Goal: Task Accomplishment & Management: Use online tool/utility

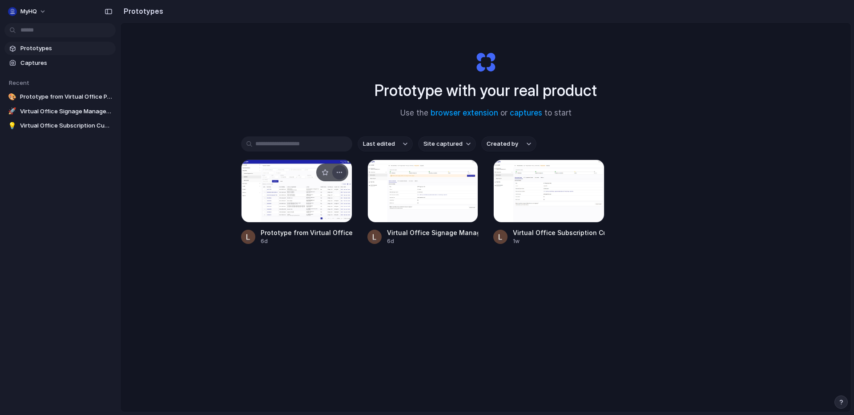
click at [341, 170] on div "button" at bounding box center [339, 172] width 7 height 7
click at [352, 278] on div "Open in new tab Rename Copy link Delete" at bounding box center [427, 207] width 854 height 415
click at [316, 207] on div at bounding box center [296, 191] width 111 height 63
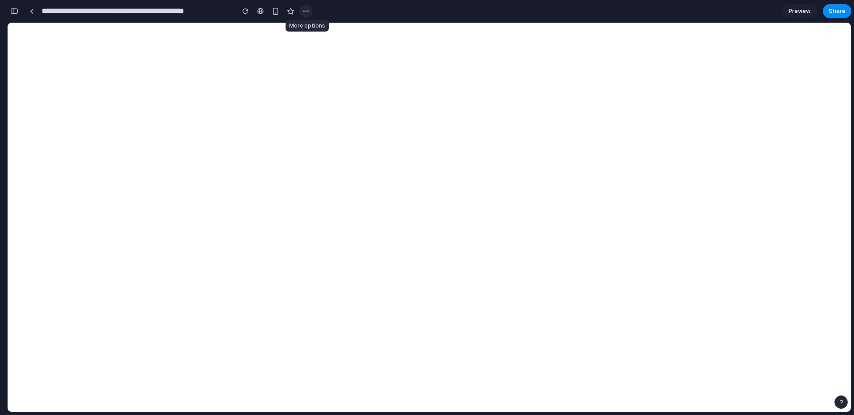
click at [309, 12] on div "button" at bounding box center [305, 11] width 7 height 7
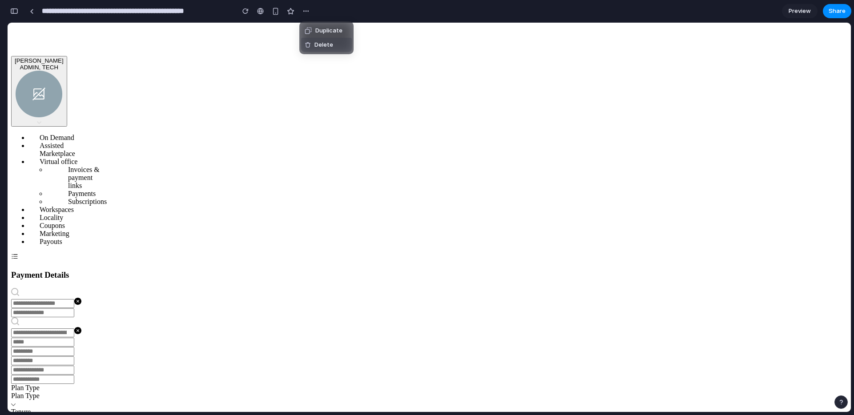
click at [322, 46] on span "Delete" at bounding box center [323, 44] width 19 height 9
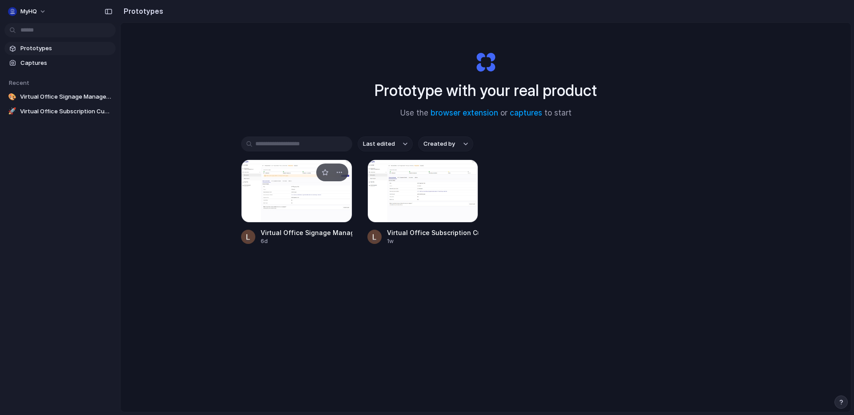
click at [313, 206] on div at bounding box center [296, 191] width 111 height 63
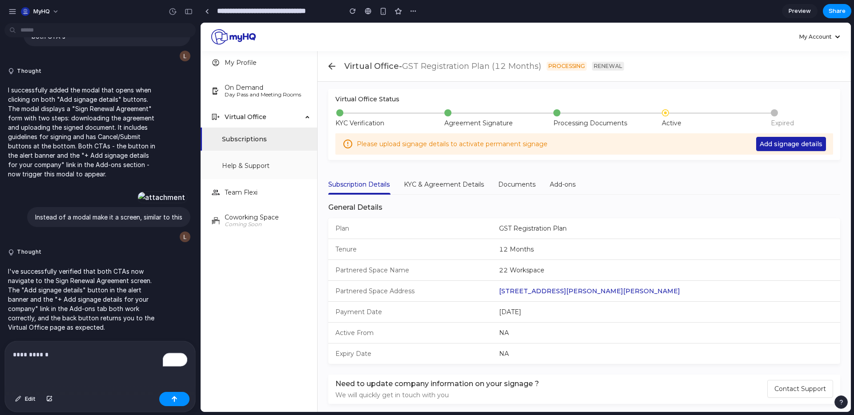
click at [804, 4] on link "Preview" at bounding box center [800, 11] width 36 height 14
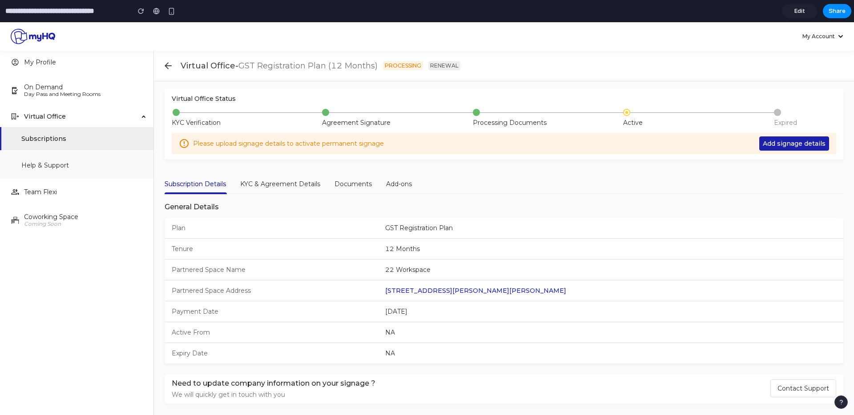
scroll to position [11, 0]
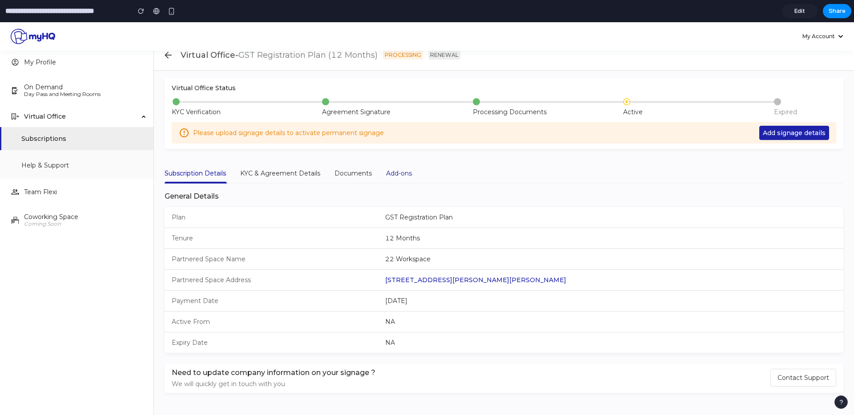
click at [395, 169] on div "Add-ons" at bounding box center [399, 174] width 26 height 10
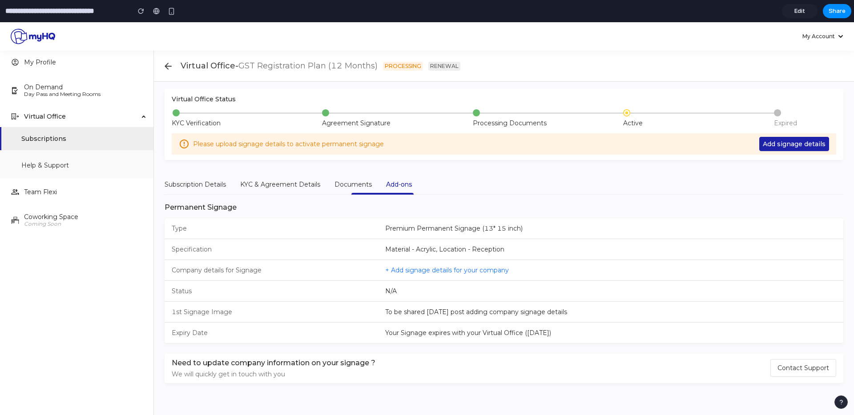
scroll to position [0, 0]
click at [40, 36] on icon at bounding box center [33, 35] width 44 height 15
click at [176, 13] on button "button" at bounding box center [171, 10] width 13 height 13
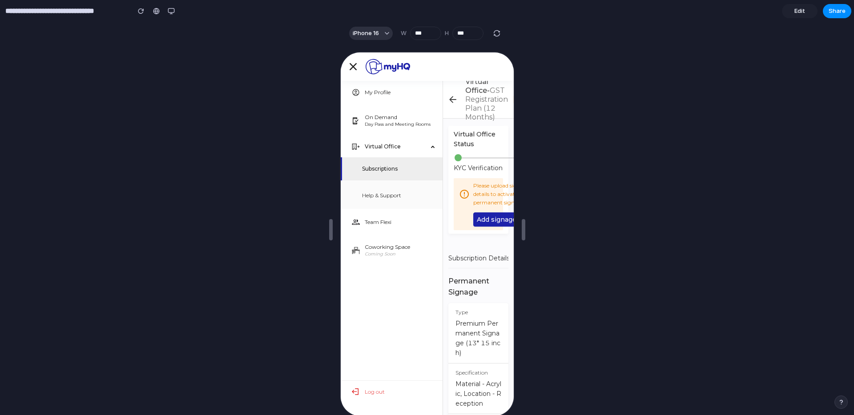
click at [350, 65] on icon at bounding box center [351, 65] width 7 height 7
click at [456, 102] on icon at bounding box center [451, 98] width 11 height 11
click at [452, 99] on icon at bounding box center [451, 98] width 11 height 11
click at [379, 169] on span "Subscriptions" at bounding box center [397, 168] width 73 height 25
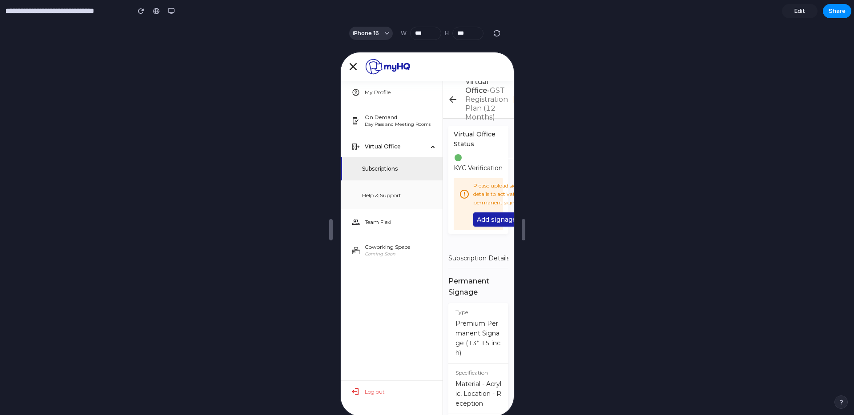
click at [384, 186] on span "Help & Support" at bounding box center [397, 194] width 73 height 25
click at [381, 183] on span "Help & Support" at bounding box center [397, 194] width 73 height 25
click at [384, 121] on p "Day Pass and Meeting Rooms" at bounding box center [398, 123] width 71 height 7
click at [168, 9] on div "button" at bounding box center [171, 11] width 7 height 7
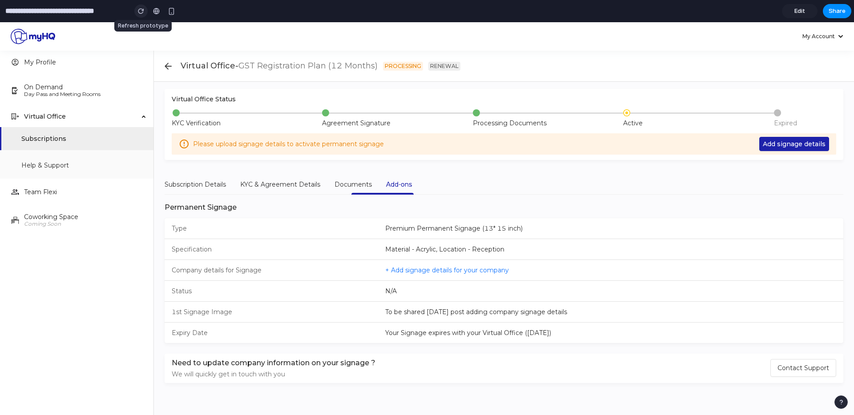
click at [139, 12] on div "button" at bounding box center [141, 11] width 6 height 6
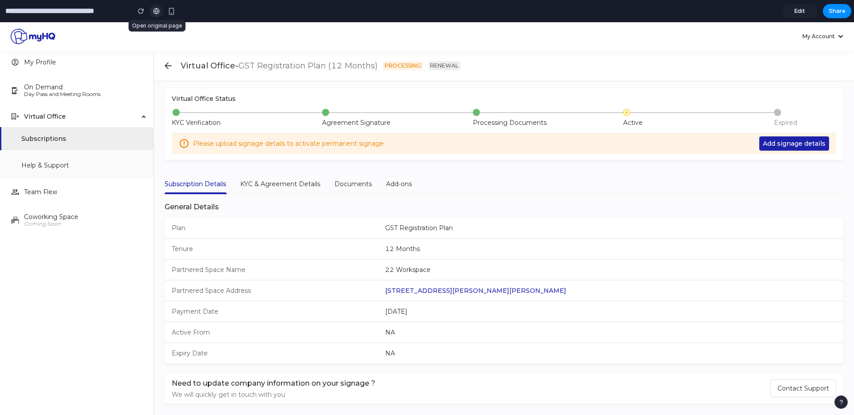
click at [159, 15] on link at bounding box center [155, 10] width 13 height 13
click at [167, 9] on button "button" at bounding box center [171, 10] width 13 height 13
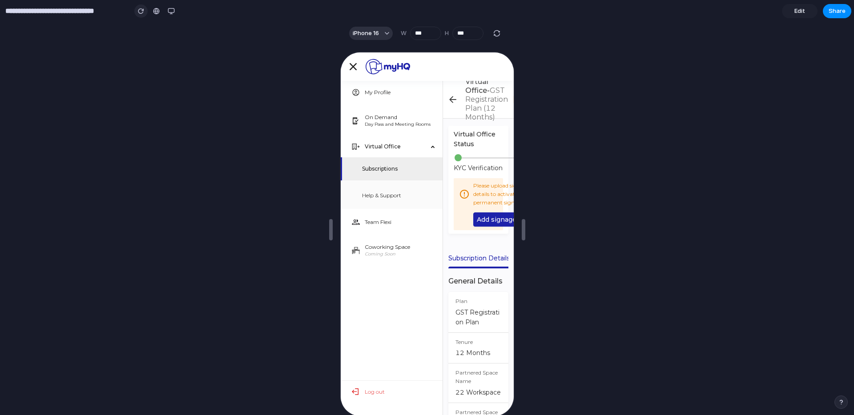
click at [144, 12] on button "button" at bounding box center [140, 10] width 13 height 13
click at [356, 29] on span "iPhone 16" at bounding box center [366, 33] width 26 height 9
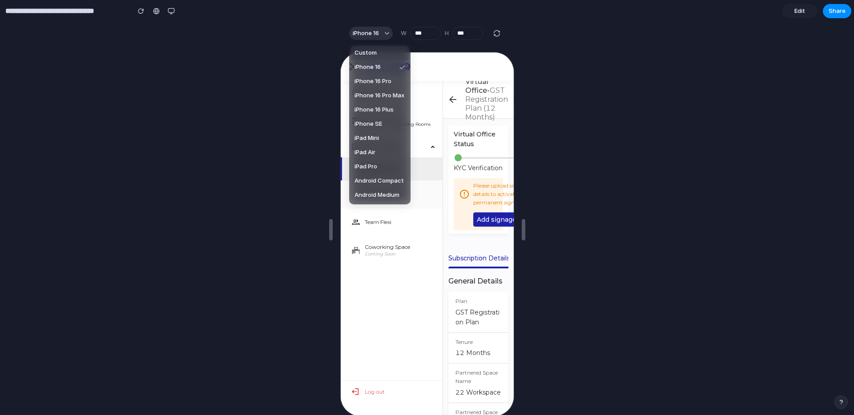
click at [370, 49] on span "Custom" at bounding box center [365, 52] width 22 height 9
type input "***"
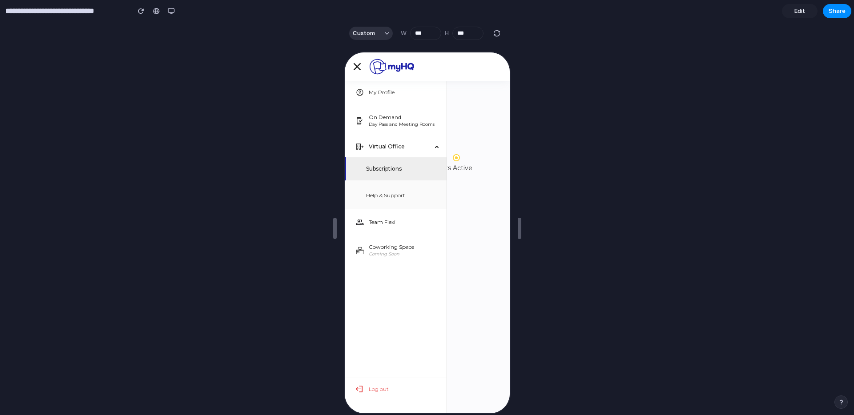
scroll to position [0, 279]
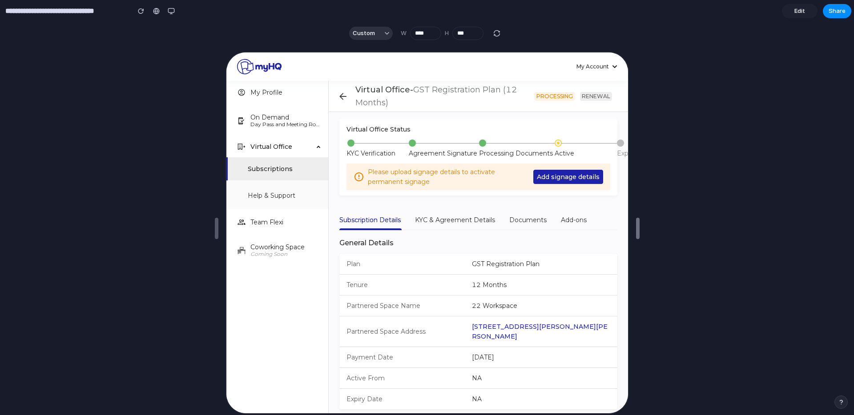
type input "****"
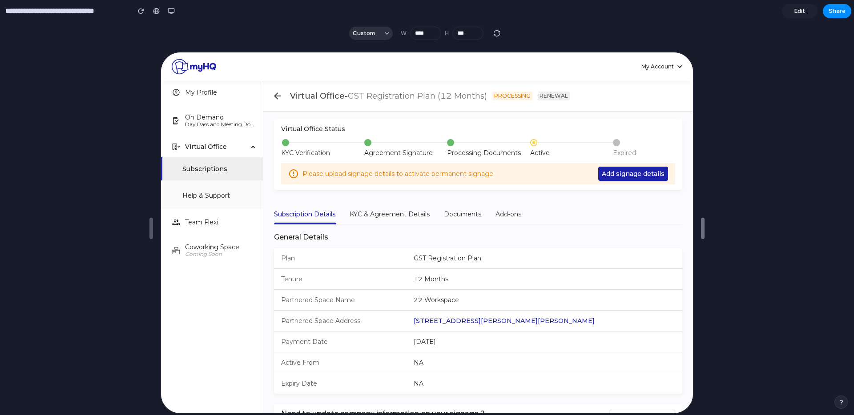
drag, startPoint x: 520, startPoint y: 233, endPoint x: 722, endPoint y: 215, distance: 202.7
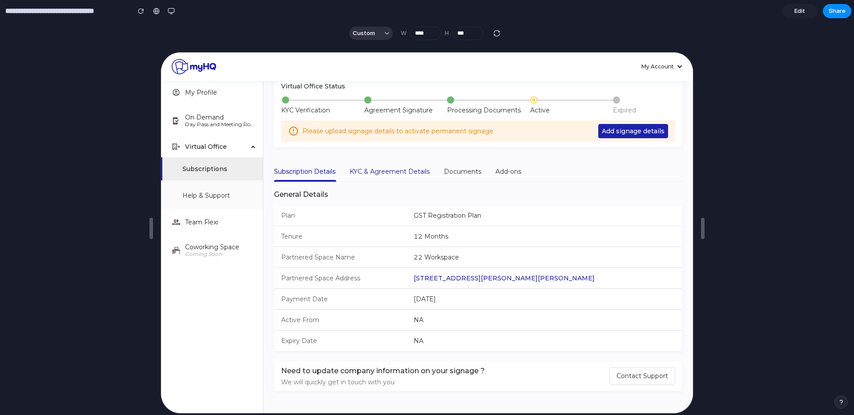
click at [372, 174] on div "KYC & Agreement Details" at bounding box center [389, 171] width 80 height 10
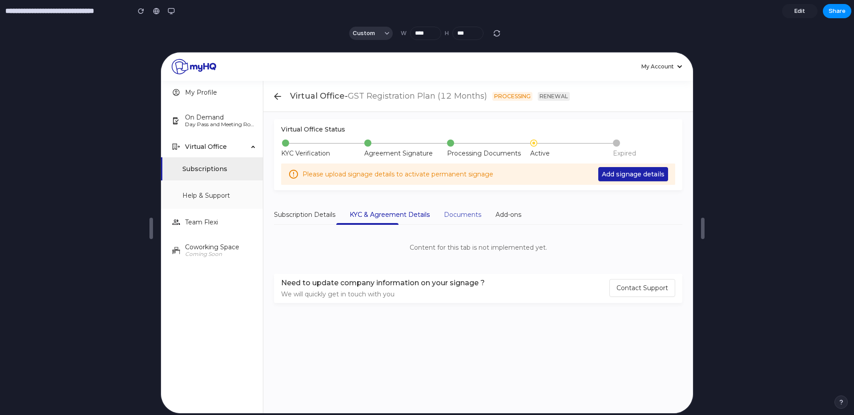
click at [452, 220] on div "Documents" at bounding box center [461, 214] width 37 height 20
click at [507, 223] on div "Add-ons" at bounding box center [508, 214] width 26 height 20
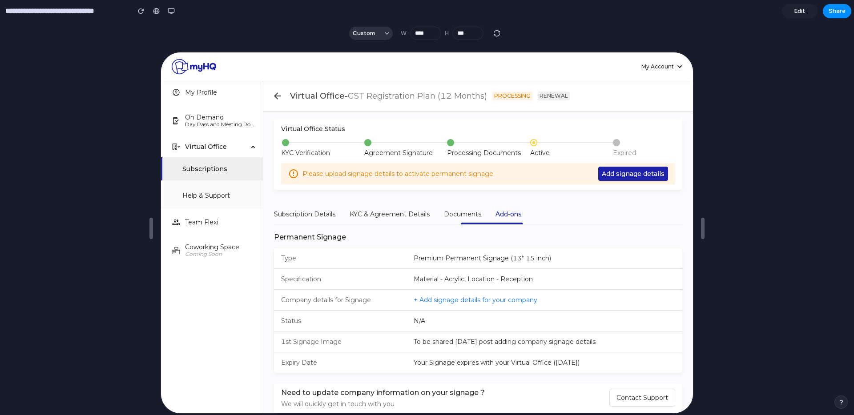
click at [653, 63] on div "My Account" at bounding box center [656, 66] width 32 height 8
